Goal: Information Seeking & Learning: Learn about a topic

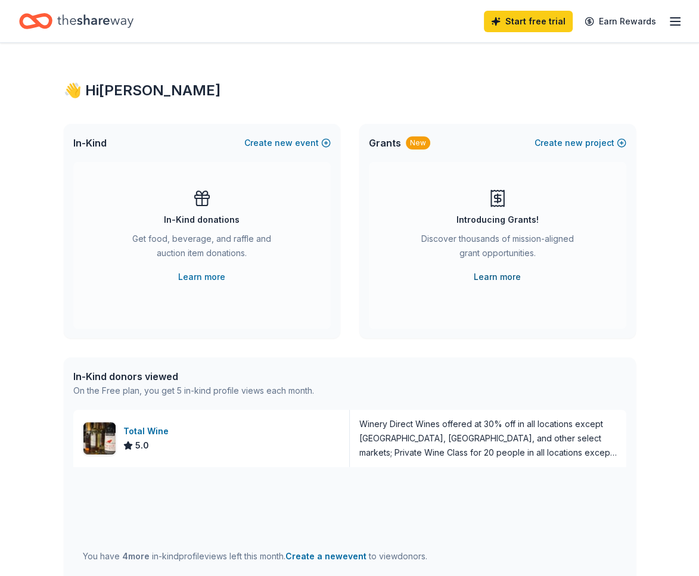
click at [504, 278] on link "Learn more" at bounding box center [497, 277] width 47 height 14
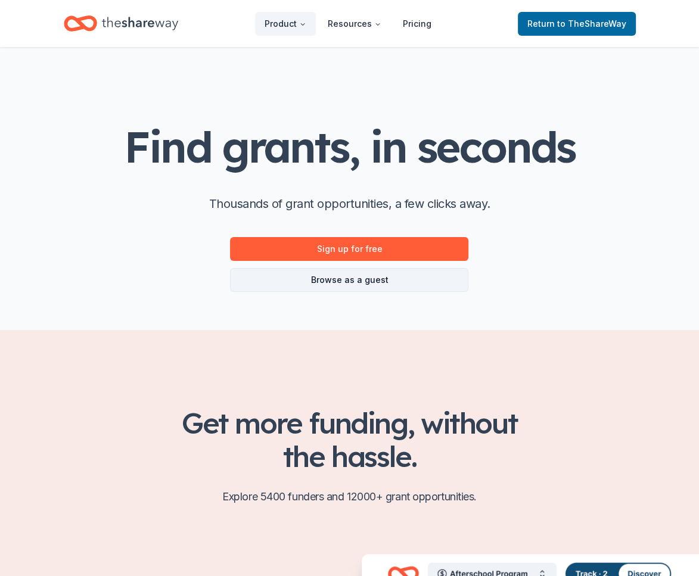
click at [354, 280] on link "Browse as a guest" at bounding box center [349, 280] width 238 height 24
click at [366, 278] on link "Browse as a guest" at bounding box center [349, 280] width 238 height 24
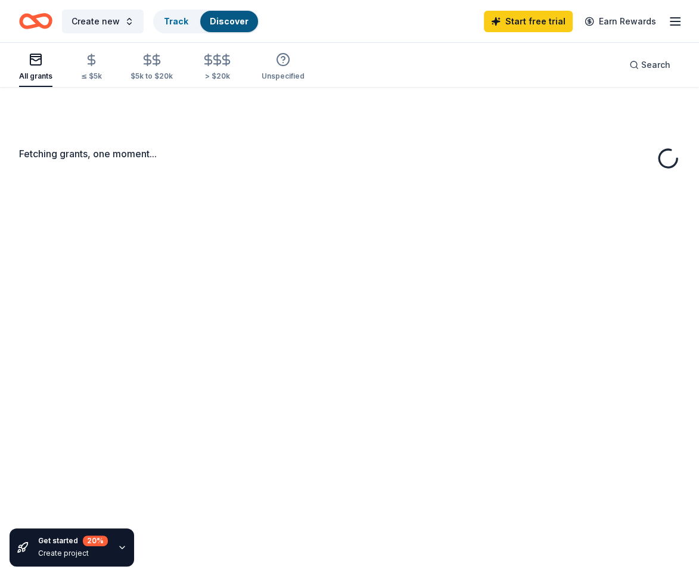
click at [354, 281] on div "Fetching grants, one moment..." at bounding box center [349, 375] width 699 height 576
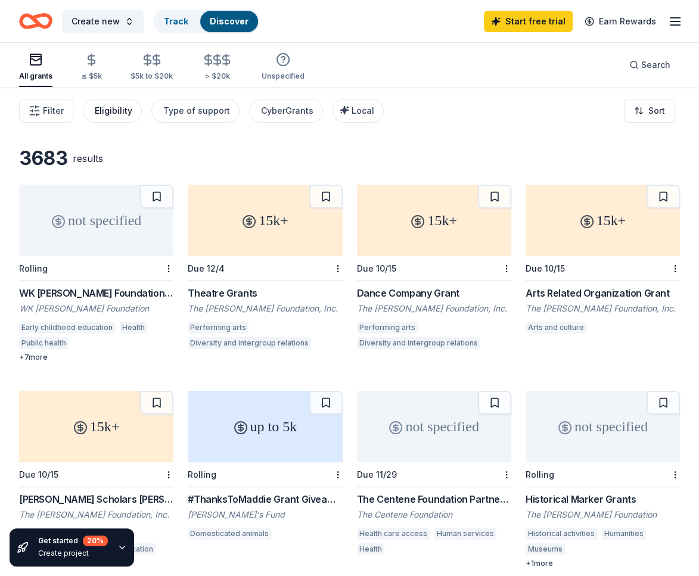
click at [116, 114] on div "Eligibility" at bounding box center [114, 111] width 38 height 14
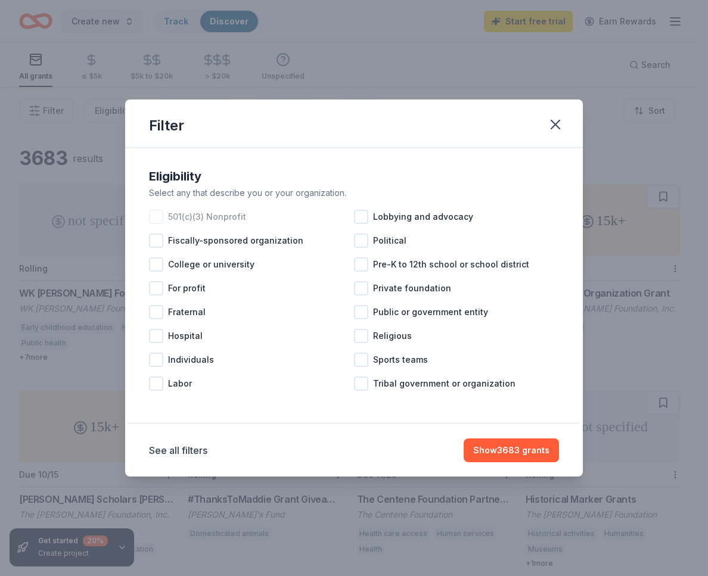
click at [162, 216] on div at bounding box center [156, 217] width 14 height 14
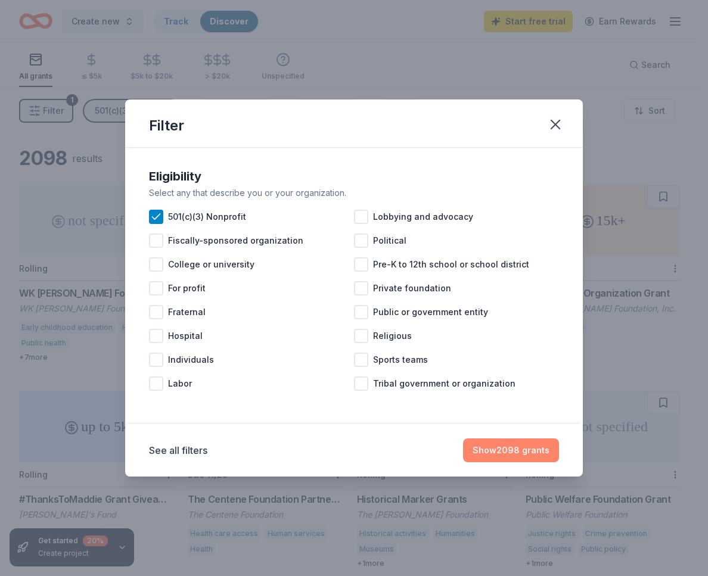
click at [516, 453] on button "Show 2098 grants" at bounding box center [511, 451] width 96 height 24
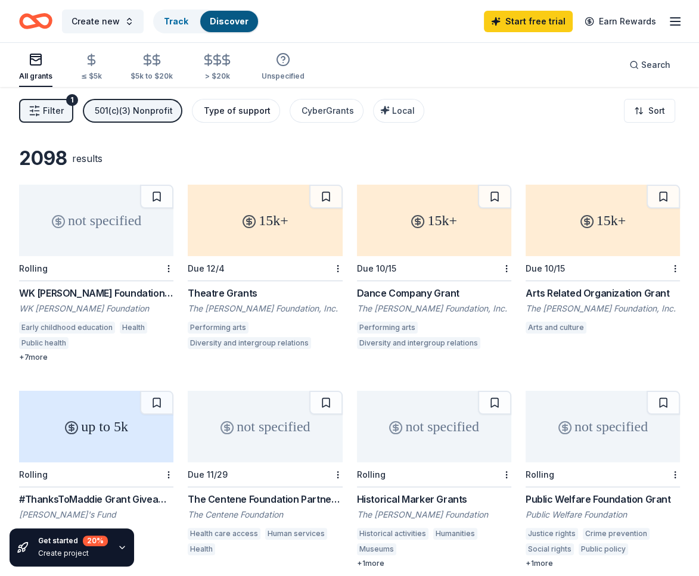
click at [251, 109] on div "Type of support" at bounding box center [237, 111] width 67 height 14
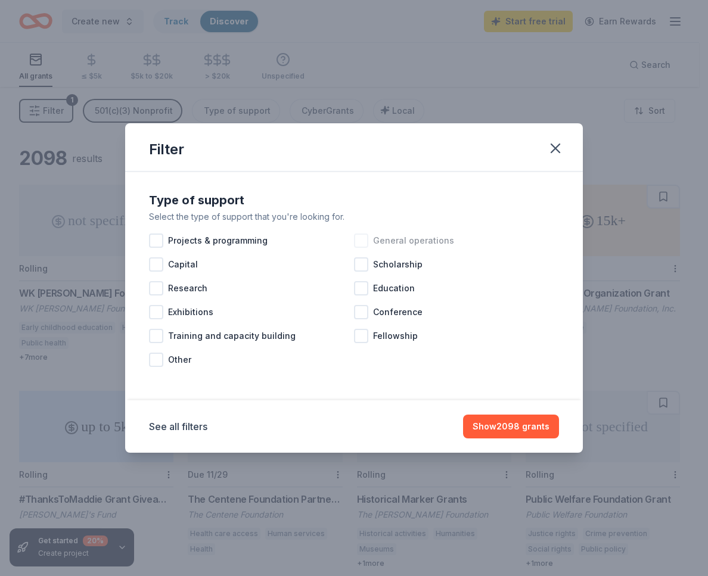
click at [363, 240] on div at bounding box center [361, 241] width 14 height 14
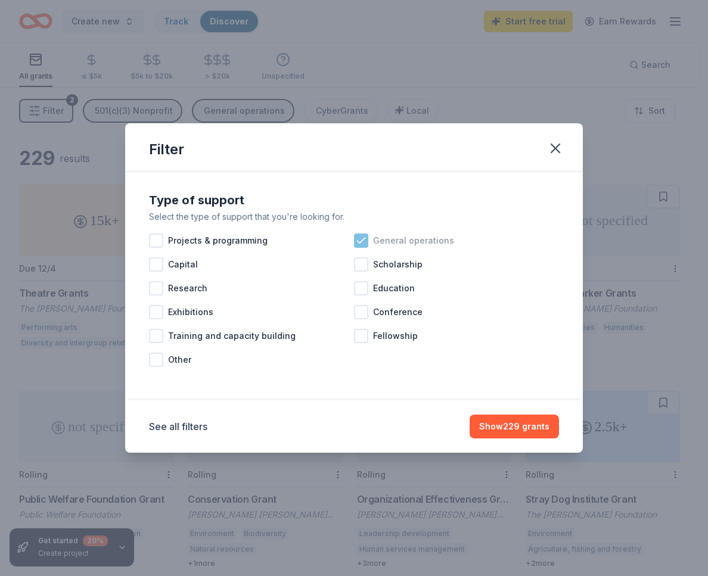
click at [366, 244] on icon at bounding box center [361, 241] width 12 height 12
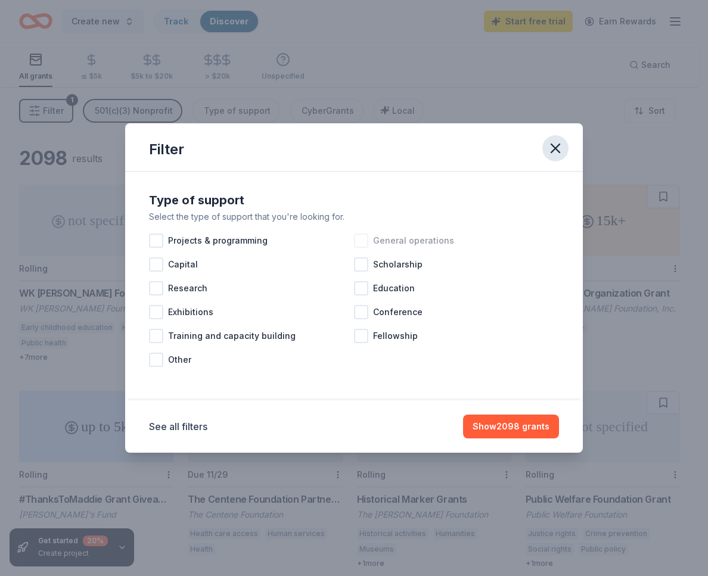
click at [555, 151] on icon "button" at bounding box center [555, 148] width 17 height 17
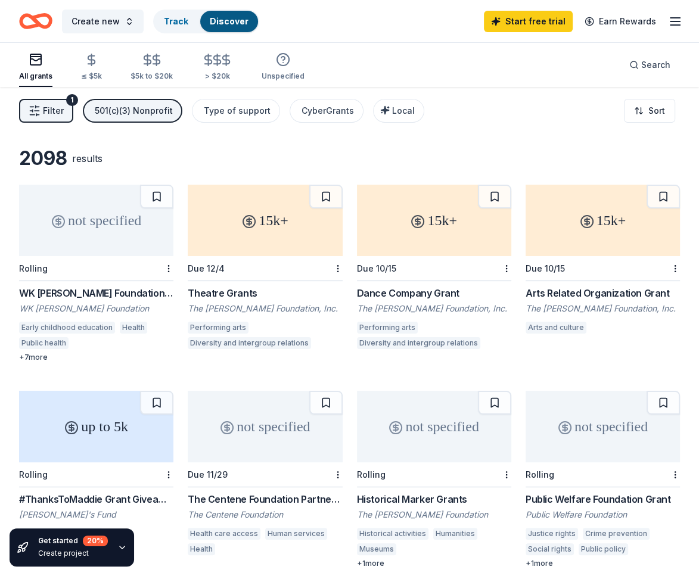
click at [46, 107] on span "Filter" at bounding box center [53, 111] width 21 height 14
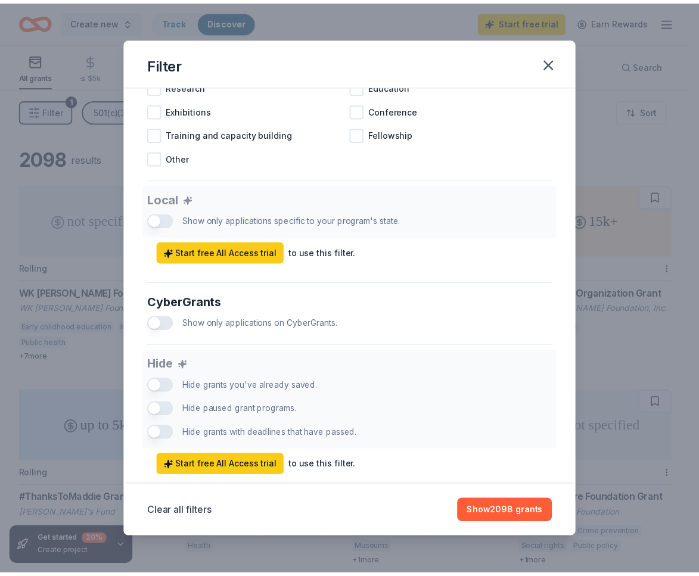
scroll to position [563, 0]
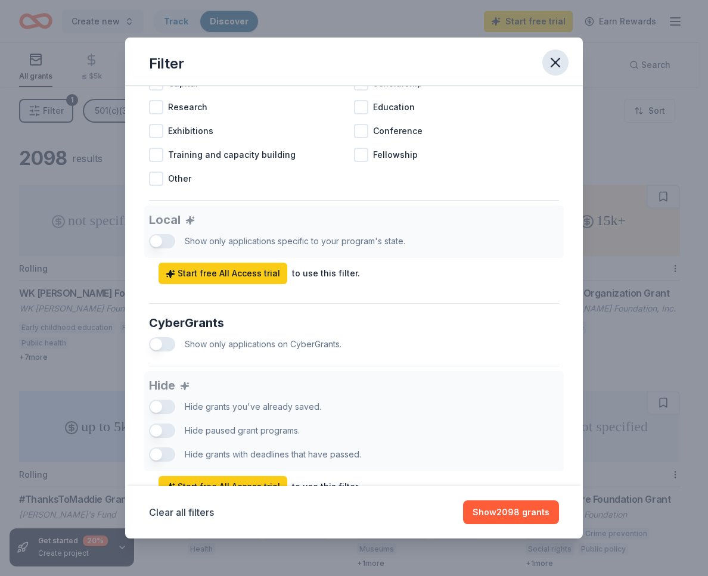
click at [555, 61] on icon "button" at bounding box center [555, 62] width 8 height 8
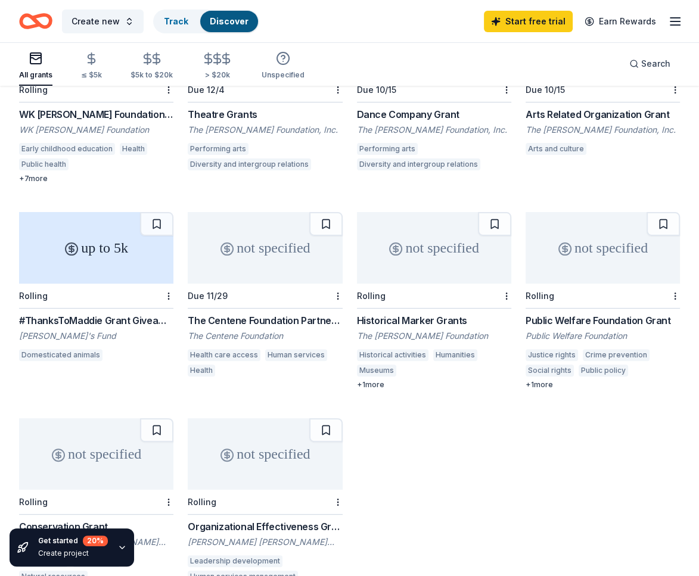
scroll to position [294, 0]
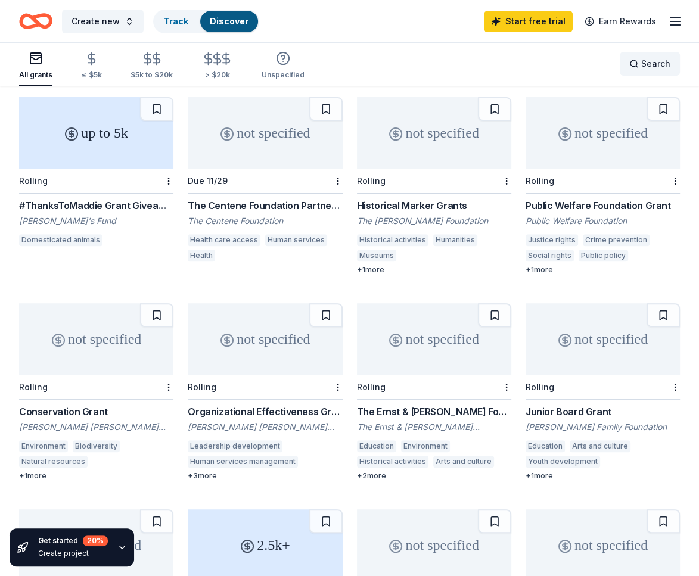
click at [657, 61] on span "Search" at bounding box center [655, 64] width 29 height 14
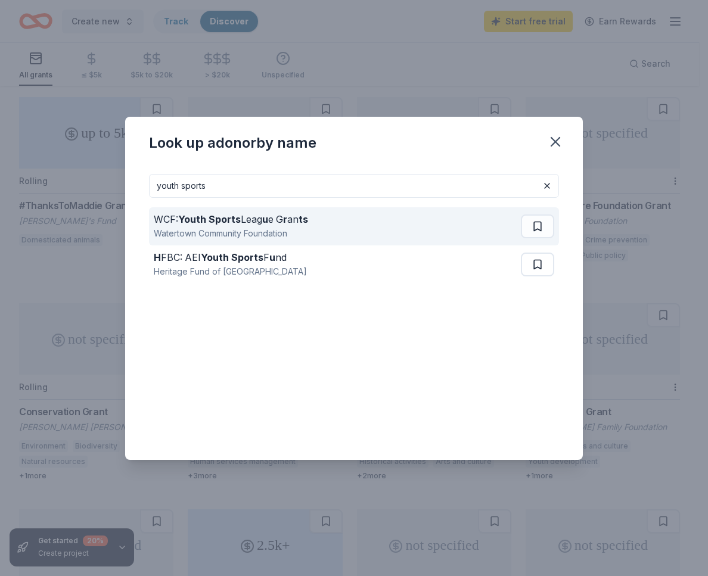
click at [271, 222] on div "WCF: Youth Sports Leag u e G r an ts" at bounding box center [231, 219] width 154 height 14
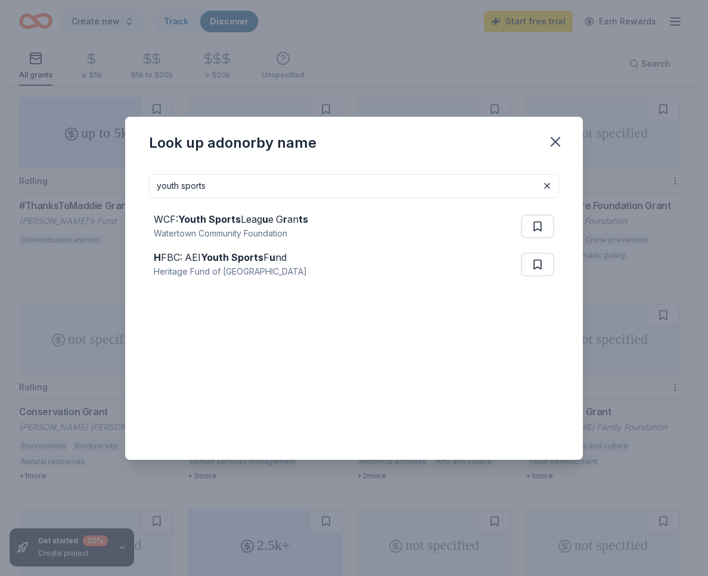
drag, startPoint x: 236, startPoint y: 188, endPoint x: 139, endPoint y: 186, distance: 96.6
click at [139, 186] on div "youth sports WCF: Youth Sports Leag u e G r an ts Watertown Community Foundatio…" at bounding box center [354, 312] width 458 height 296
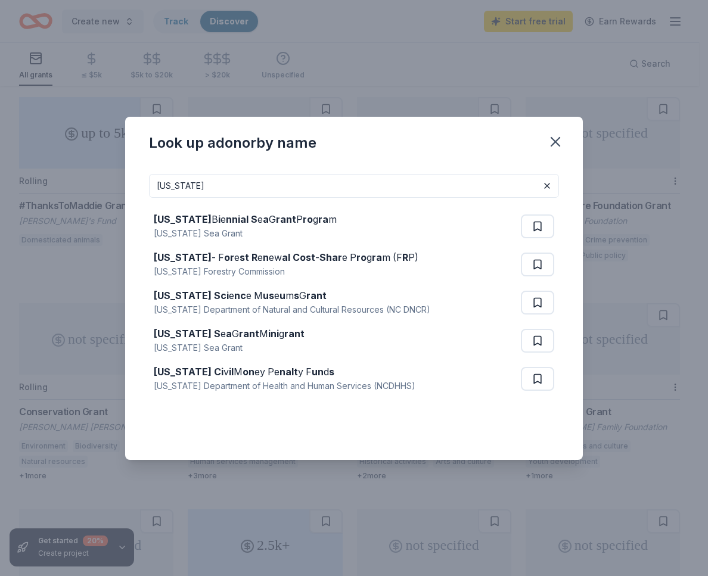
type input "south carolina"
click at [555, 143] on icon "button" at bounding box center [555, 141] width 17 height 17
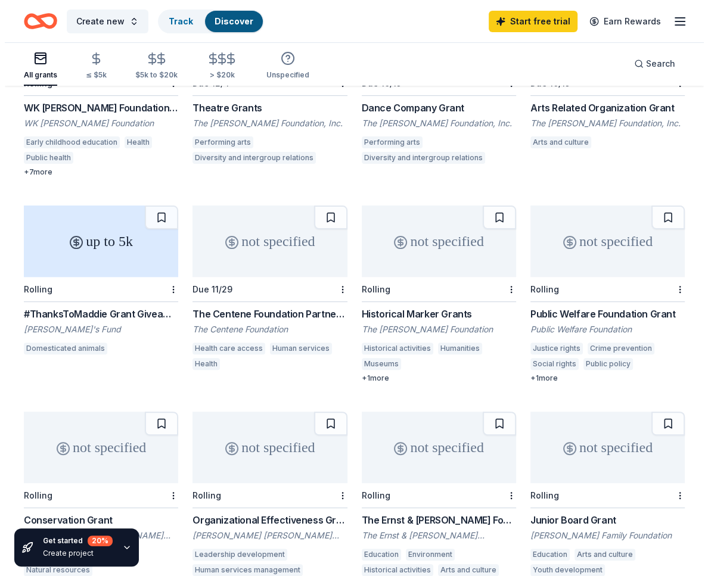
scroll to position [0, 0]
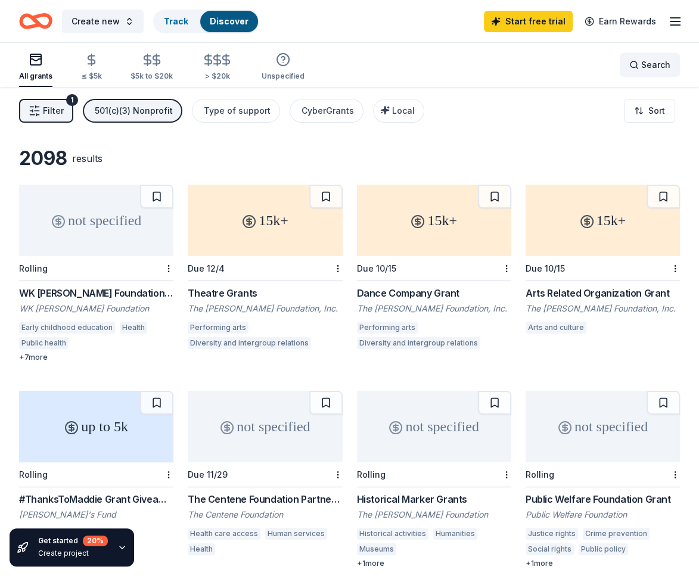
click at [639, 62] on div "Search" at bounding box center [649, 65] width 41 height 14
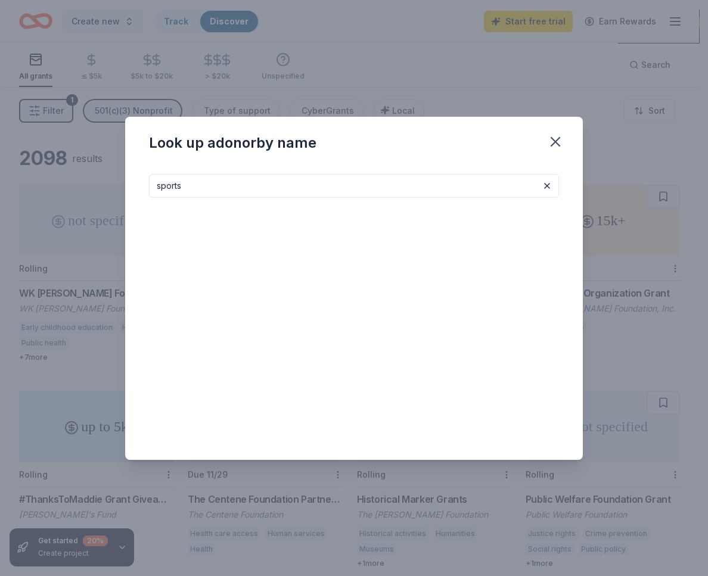
type input "sports"
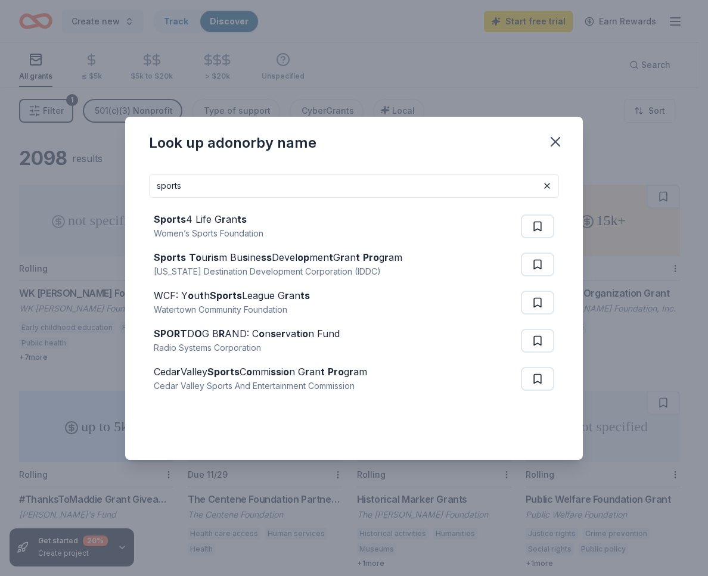
drag, startPoint x: 234, startPoint y: 219, endPoint x: 365, endPoint y: 150, distance: 147.7
click at [365, 150] on div "Look up a donor by name" at bounding box center [354, 141] width 458 height 48
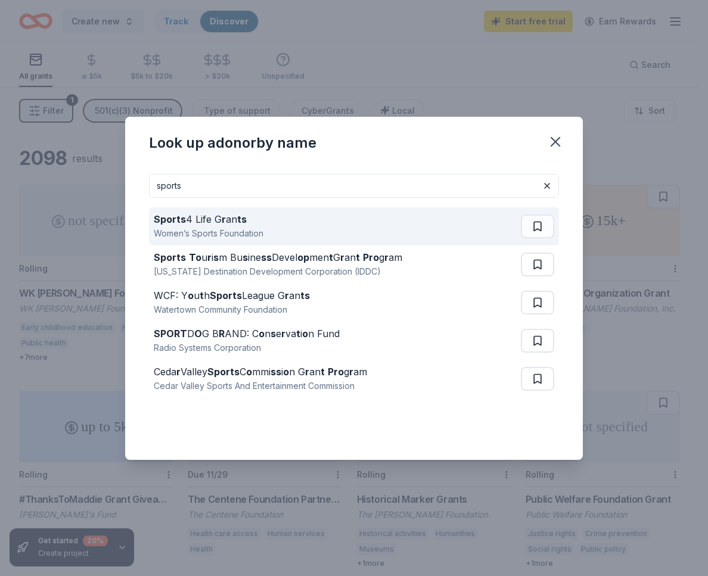
click at [218, 222] on div "Sports 4 Life G r an ts" at bounding box center [209, 219] width 110 height 14
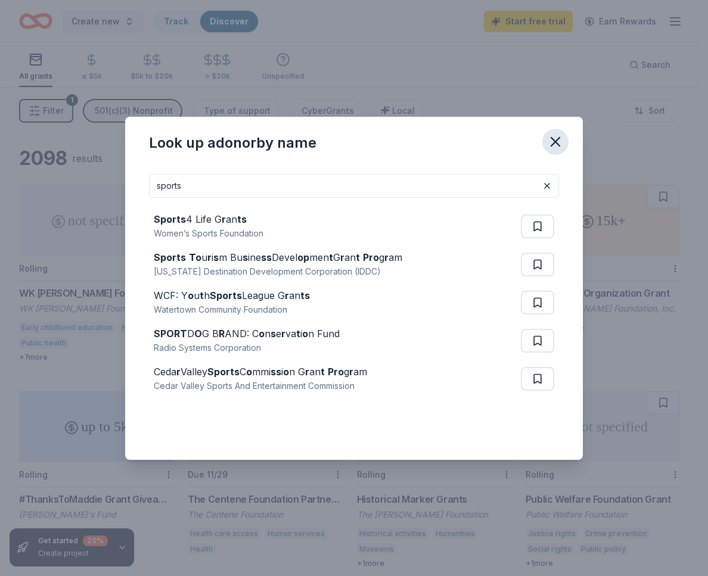
click at [558, 143] on icon "button" at bounding box center [555, 142] width 8 height 8
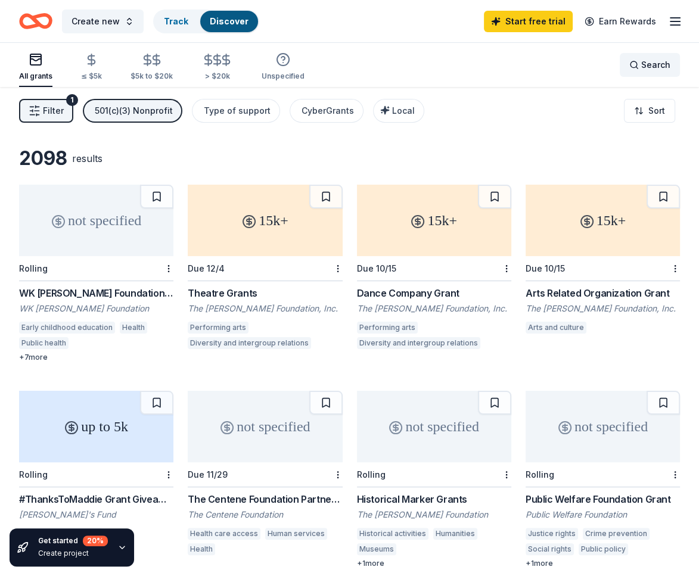
click at [642, 66] on span "Search" at bounding box center [655, 65] width 29 height 14
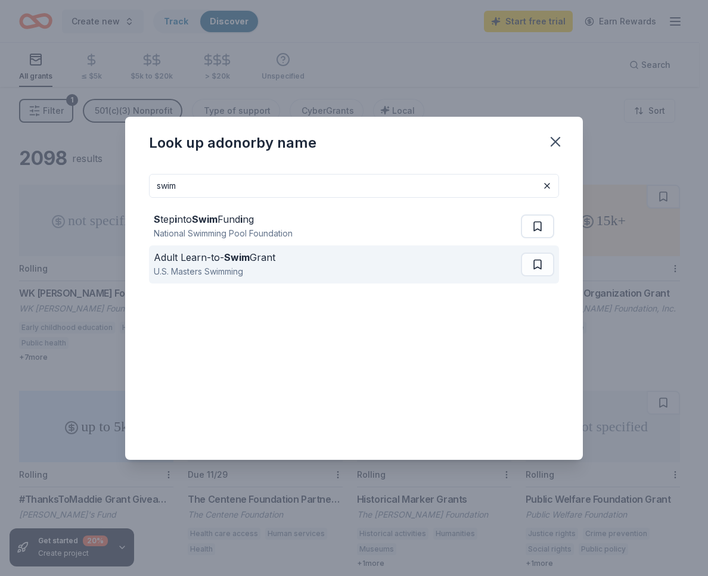
type input "swim"
click at [244, 257] on strong "Swim" at bounding box center [237, 258] width 26 height 12
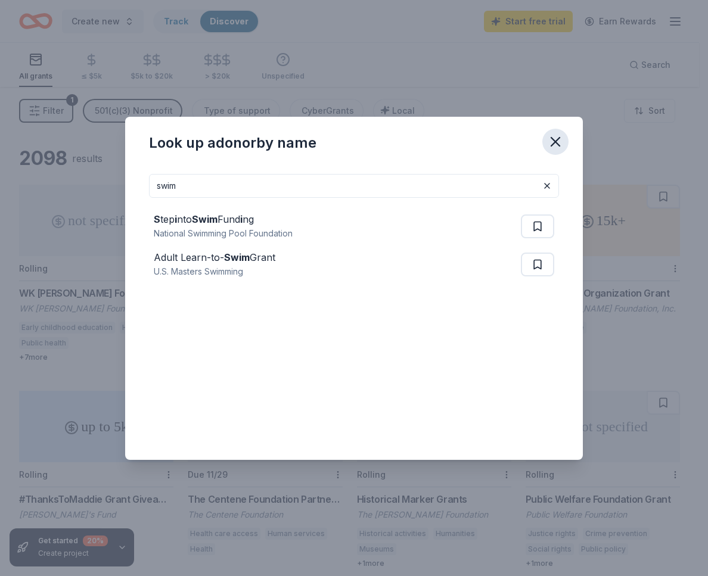
click at [553, 138] on icon "button" at bounding box center [555, 141] width 17 height 17
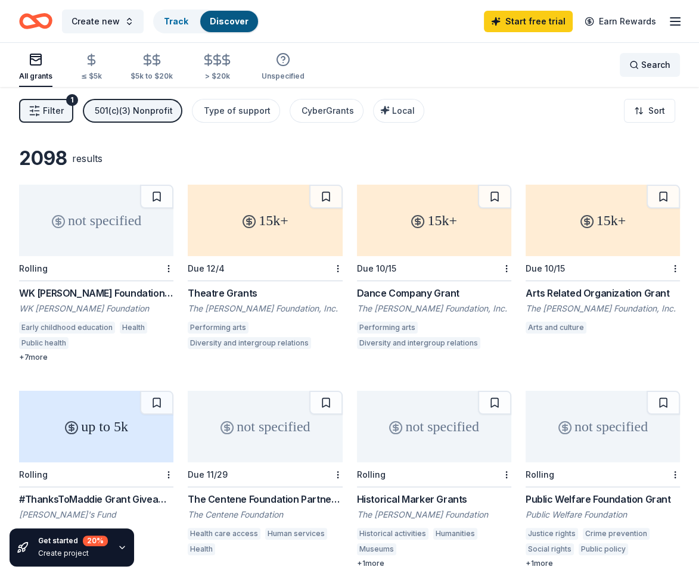
click at [644, 64] on span "Search" at bounding box center [655, 65] width 29 height 14
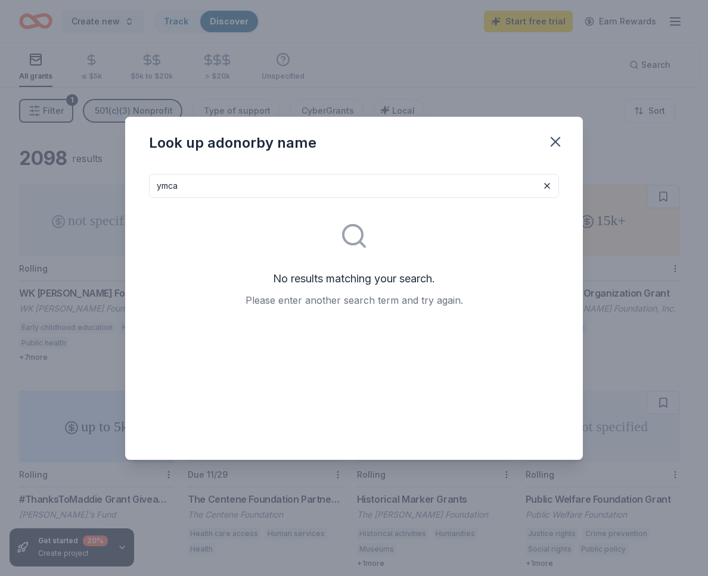
drag, startPoint x: 181, startPoint y: 186, endPoint x: 156, endPoint y: 184, distance: 24.6
click at [156, 184] on input "ymca" at bounding box center [354, 186] width 410 height 24
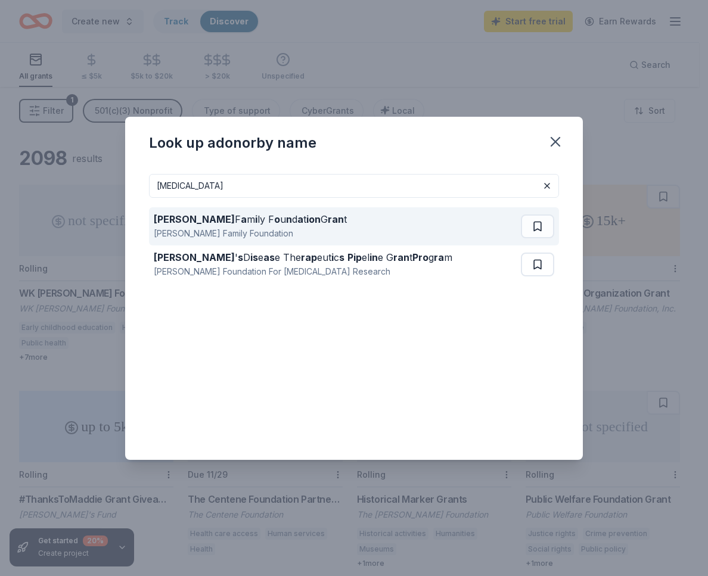
click at [241, 218] on strong "a" at bounding box center [244, 219] width 6 height 12
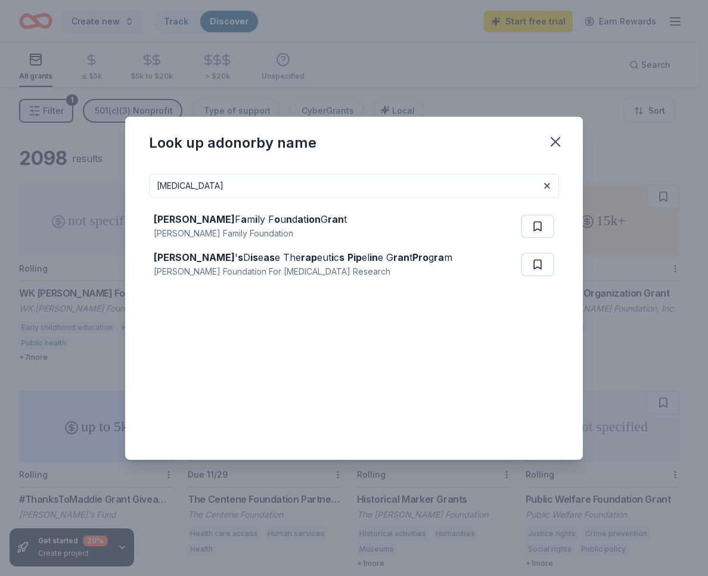
drag, startPoint x: 195, startPoint y: 183, endPoint x: 155, endPoint y: 179, distance: 40.7
click at [155, 179] on input "parkinsons" at bounding box center [354, 186] width 410 height 24
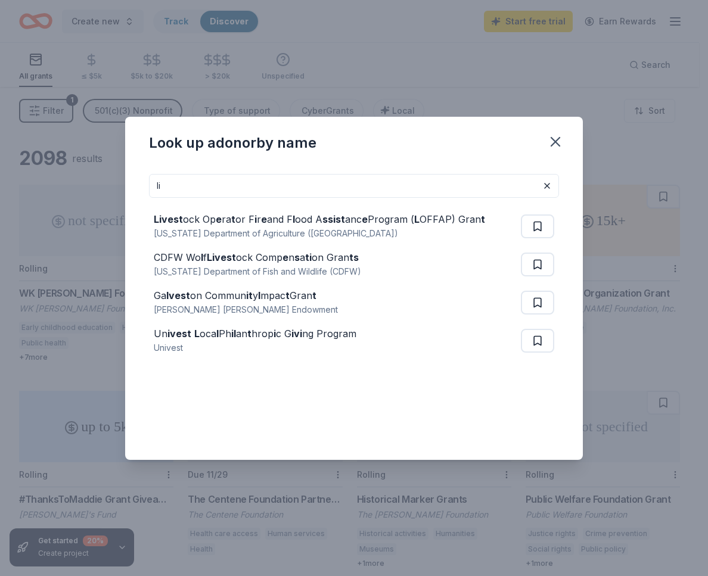
type input "l"
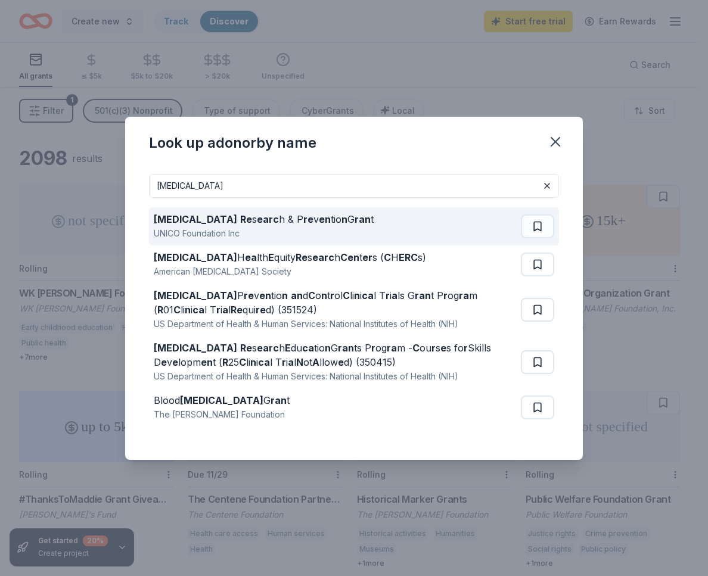
click at [240, 220] on div "Cancer Re s earc h & P re v en tio n G ran t" at bounding box center [264, 219] width 220 height 14
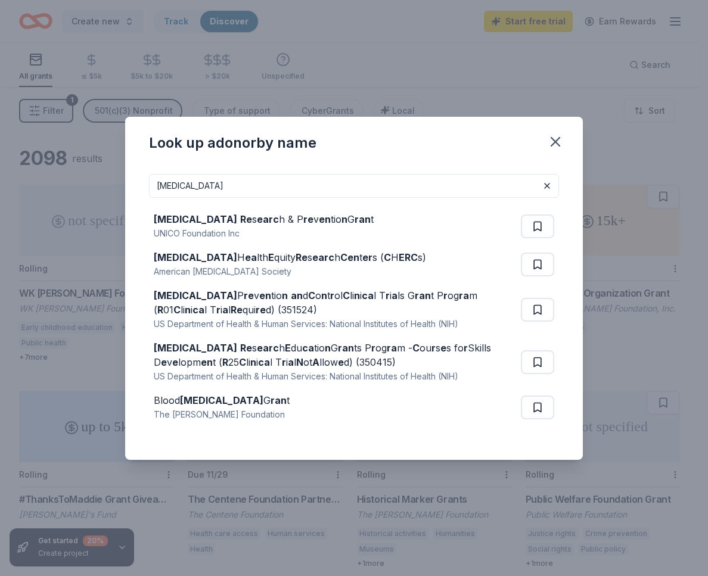
drag, startPoint x: 170, startPoint y: 186, endPoint x: 148, endPoint y: 185, distance: 22.1
click at [149, 185] on input "cancer" at bounding box center [354, 186] width 410 height 24
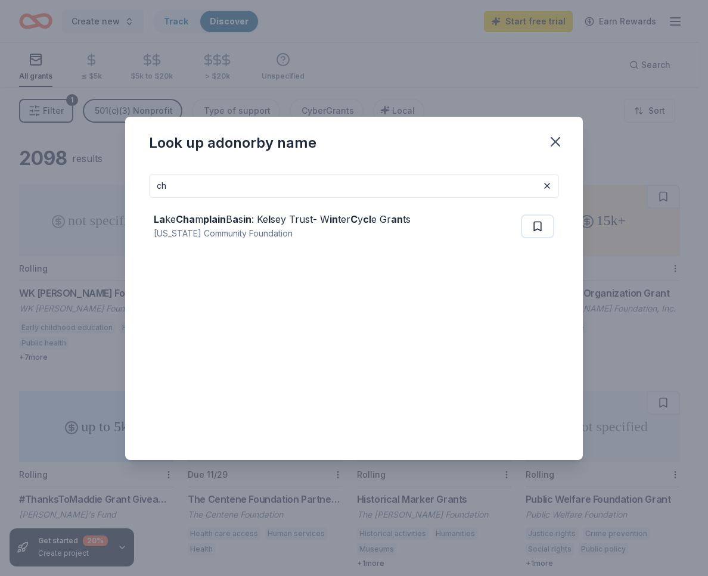
type input "c"
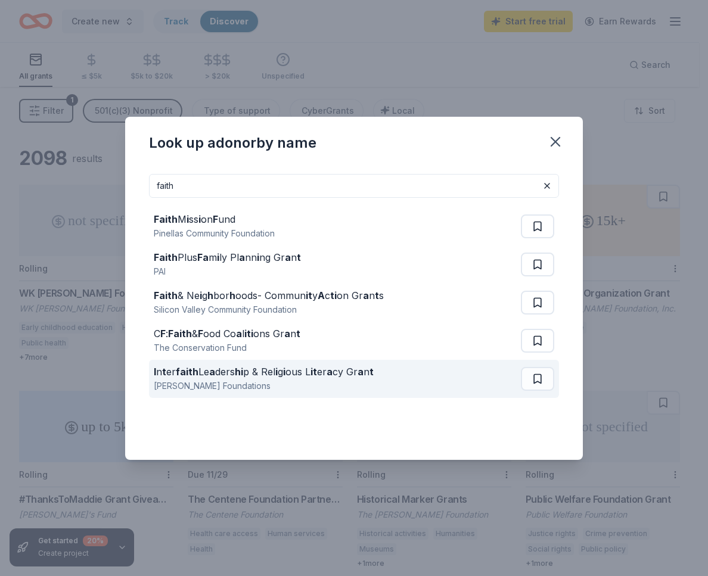
type input "faith"
click at [204, 370] on div "I n t er faith Le a ders hi p & Rel i g i ous L it er a cy Gr a n t" at bounding box center [264, 372] width 220 height 14
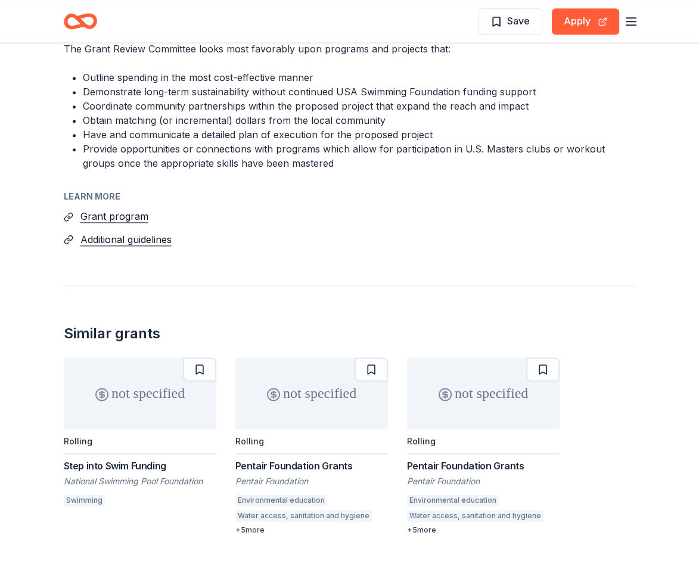
scroll to position [1192, 0]
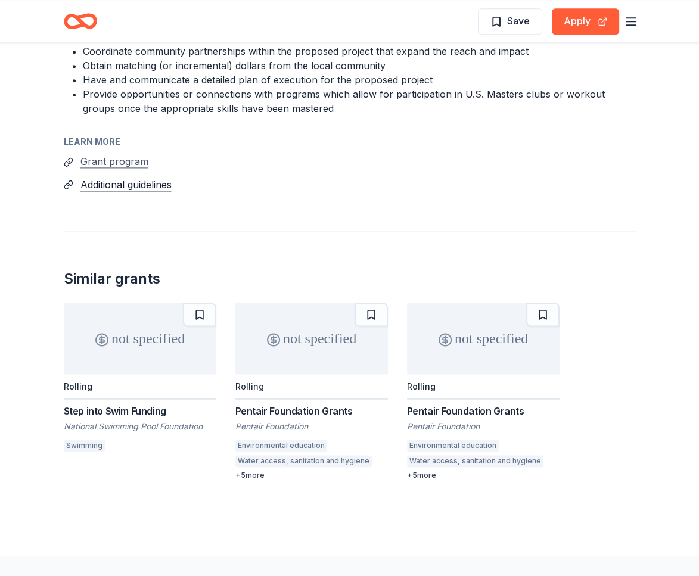
click at [132, 164] on button "Grant program" at bounding box center [114, 161] width 68 height 15
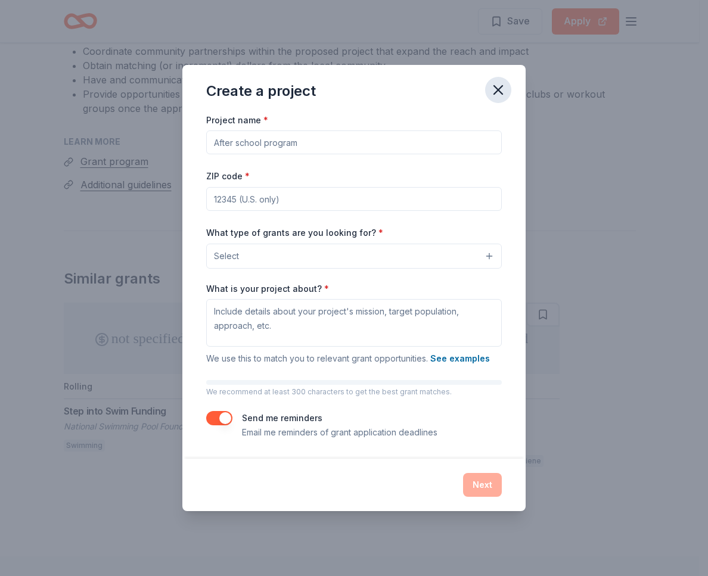
click at [502, 86] on icon "button" at bounding box center [498, 90] width 8 height 8
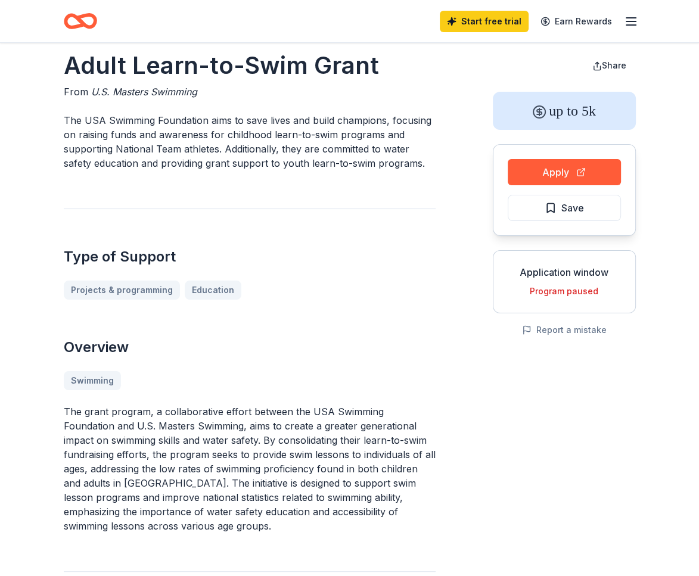
scroll to position [0, 0]
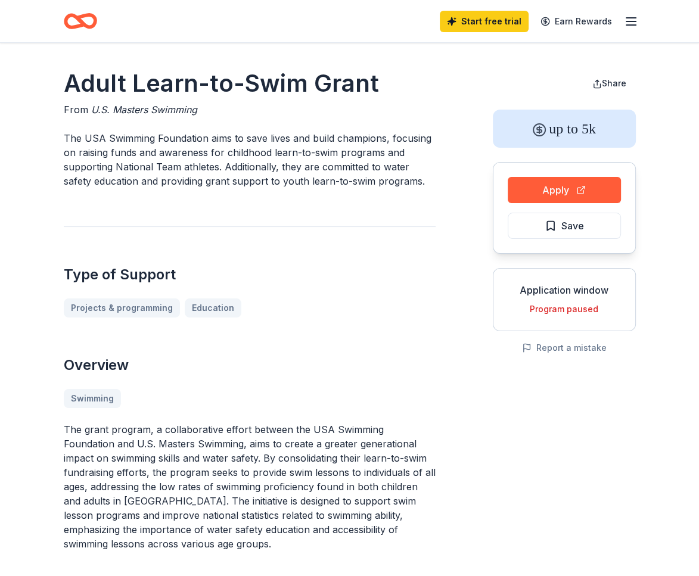
drag, startPoint x: 64, startPoint y: 82, endPoint x: 339, endPoint y: 85, distance: 274.2
click at [296, 80] on h1 "Adult Learn-to-Swim Grant" at bounding box center [250, 83] width 372 height 33
drag, startPoint x: 388, startPoint y: 78, endPoint x: 226, endPoint y: 109, distance: 165.0
click at [274, 80] on h1 "Adult Learn-to-Swim Grant" at bounding box center [250, 83] width 372 height 33
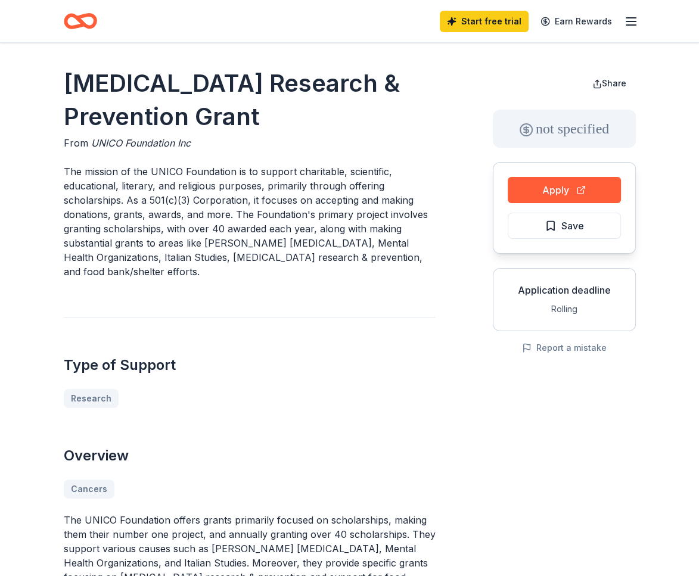
drag, startPoint x: 91, startPoint y: 141, endPoint x: 191, endPoint y: 147, distance: 100.3
click at [191, 147] on div "From UNICO Foundation Inc" at bounding box center [250, 143] width 372 height 14
drag, startPoint x: 191, startPoint y: 144, endPoint x: 159, endPoint y: 144, distance: 32.8
click at [159, 144] on div "From UNICO Foundation Inc" at bounding box center [250, 143] width 372 height 14
drag, startPoint x: 150, startPoint y: 170, endPoint x: 203, endPoint y: 172, distance: 52.5
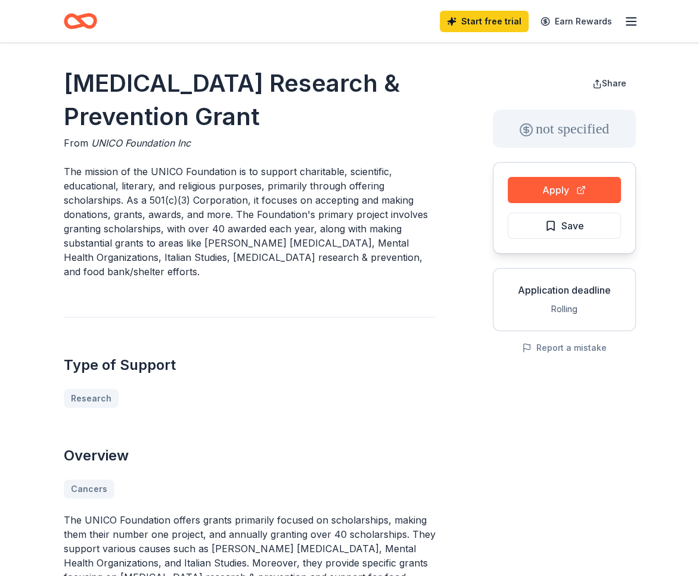
click at [203, 172] on p "The mission of the UNICO Foundation is to support charitable, scientific, educa…" at bounding box center [250, 221] width 372 height 114
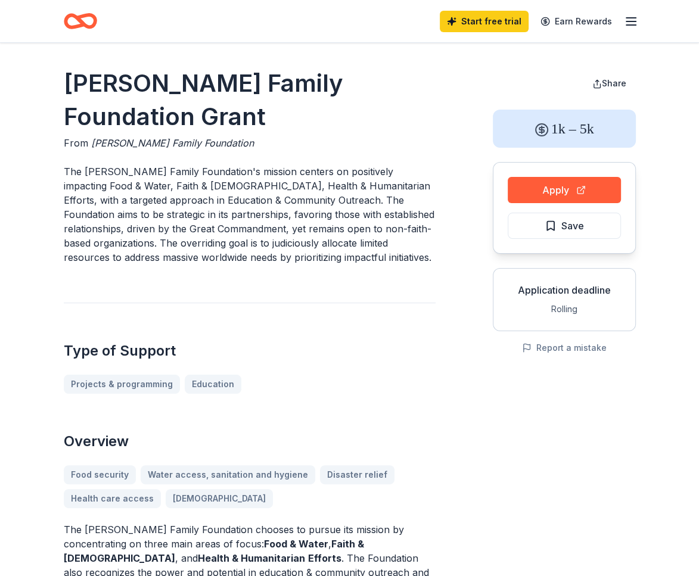
drag, startPoint x: 83, startPoint y: 172, endPoint x: 188, endPoint y: 175, distance: 104.9
click at [188, 175] on p "The Parkinson Family Foundation's mission centers on positively impacting Food …" at bounding box center [250, 214] width 372 height 100
drag, startPoint x: 222, startPoint y: 171, endPoint x: 119, endPoint y: 172, distance: 103.1
click at [119, 172] on p "The Parkinson Family Foundation's mission centers on positively impacting Food …" at bounding box center [250, 214] width 372 height 100
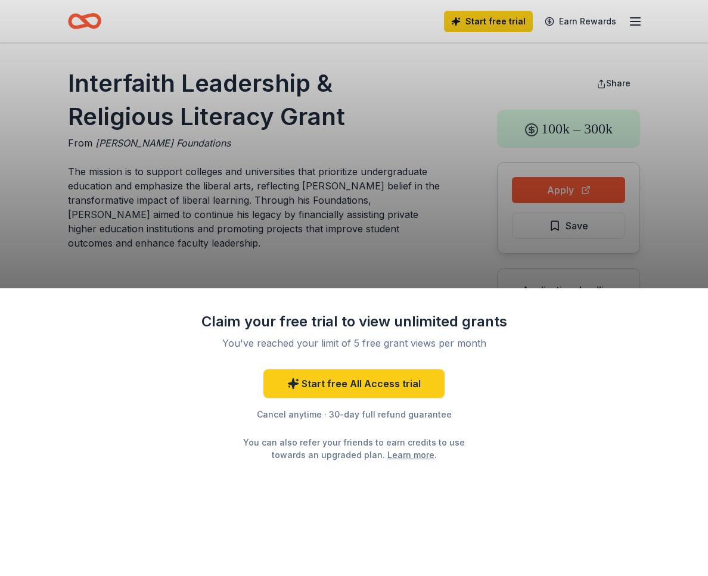
click at [319, 193] on div "Claim your free trial to view unlimited grants You've reached your limit of 5 f…" at bounding box center [354, 288] width 708 height 576
click at [356, 386] on link "Start free All Access trial" at bounding box center [353, 384] width 181 height 29
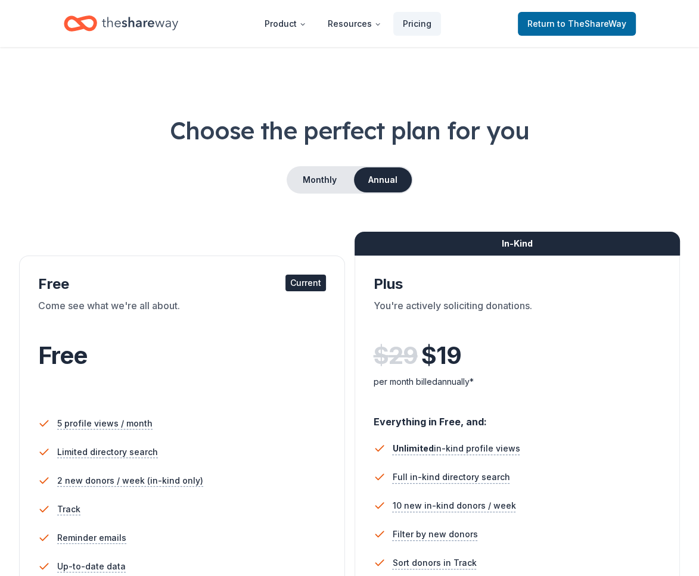
scroll to position [119, 0]
